Goal: Find specific page/section: Find specific page/section

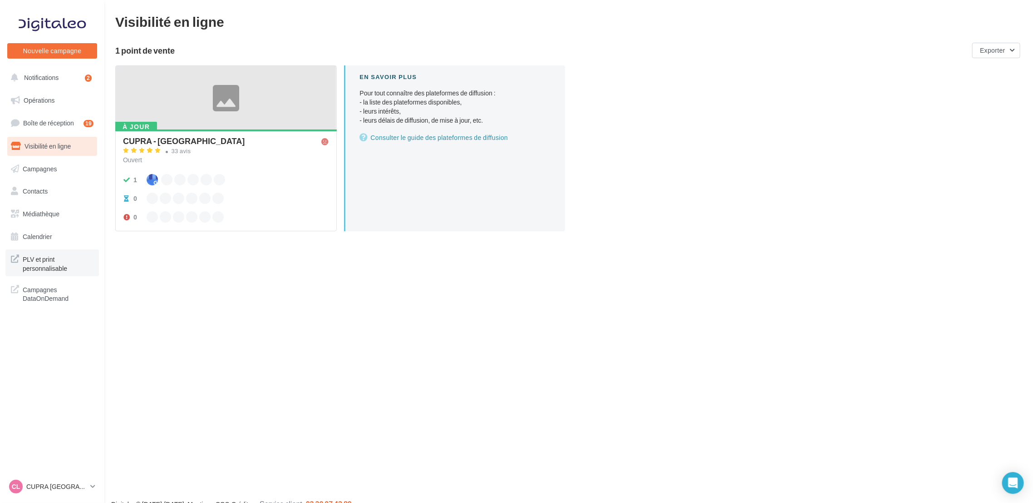
click at [51, 266] on span "PLV et print personnalisable" at bounding box center [58, 263] width 71 height 20
click at [94, 493] on link "CL CUPRA LE HAVRE cupra_lehavre" at bounding box center [52, 486] width 90 height 17
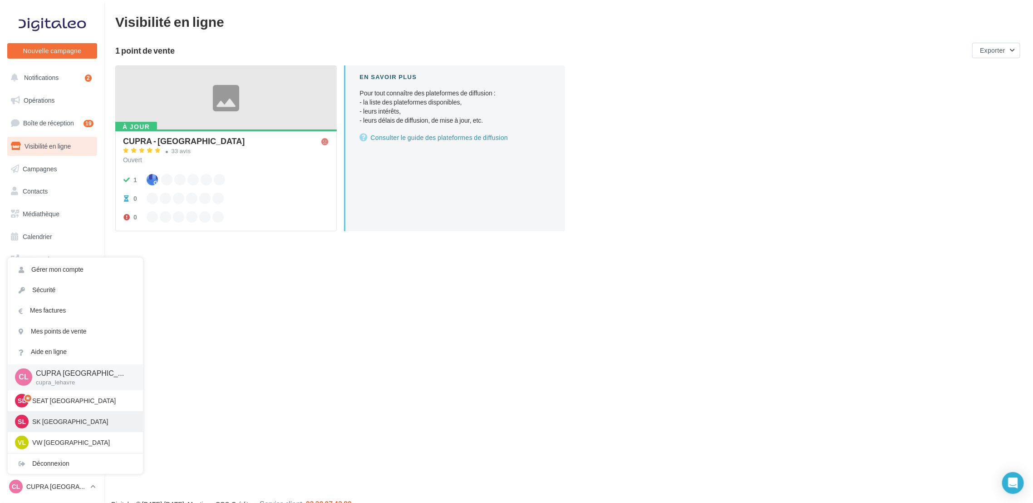
click at [59, 429] on div "SL SK LE HAVRE sk-leha-tou" at bounding box center [75, 421] width 135 height 21
click at [69, 423] on p "SK [GEOGRAPHIC_DATA]" at bounding box center [82, 421] width 100 height 9
click at [32, 420] on p "SK [GEOGRAPHIC_DATA]" at bounding box center [82, 421] width 100 height 9
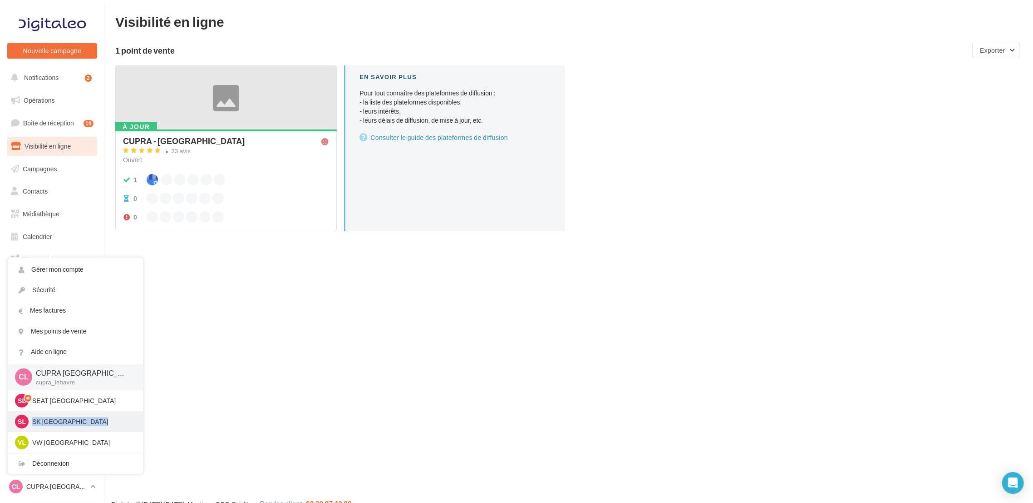
click at [32, 420] on p "SK [GEOGRAPHIC_DATA]" at bounding box center [82, 421] width 100 height 9
click at [17, 420] on div "SL" at bounding box center [22, 421] width 14 height 14
click at [104, 425] on p "SK [GEOGRAPHIC_DATA]" at bounding box center [82, 421] width 100 height 9
click at [410, 438] on div "Nouvelle campagne Nouvelle campagne Notifications 2 Opérations Boîte de récepti…" at bounding box center [516, 266] width 1033 height 503
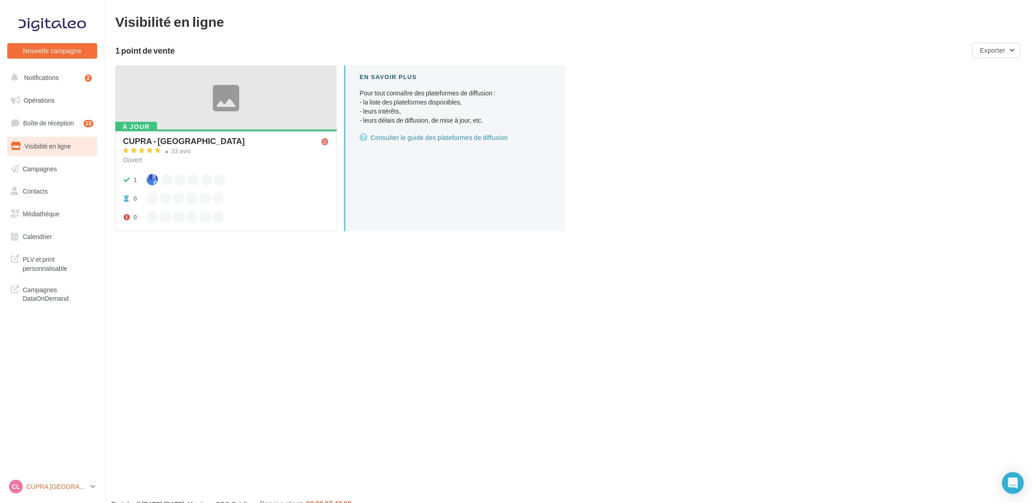
click at [87, 487] on link "CL CUPRA LE HAVRE cupra_lehavre" at bounding box center [52, 486] width 90 height 17
